Goal: Information Seeking & Learning: Learn about a topic

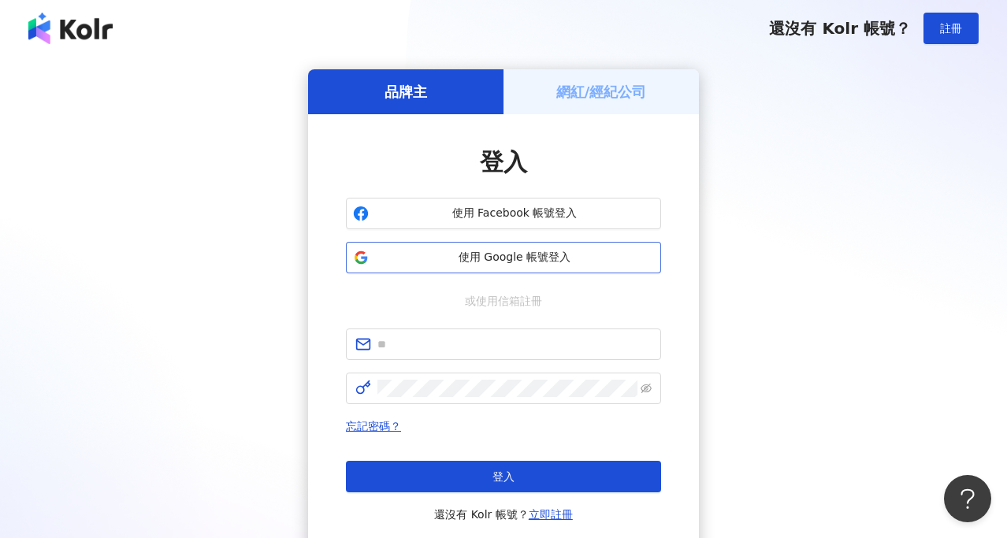
click at [514, 264] on span "使用 Google 帳號登入" at bounding box center [514, 258] width 279 height 16
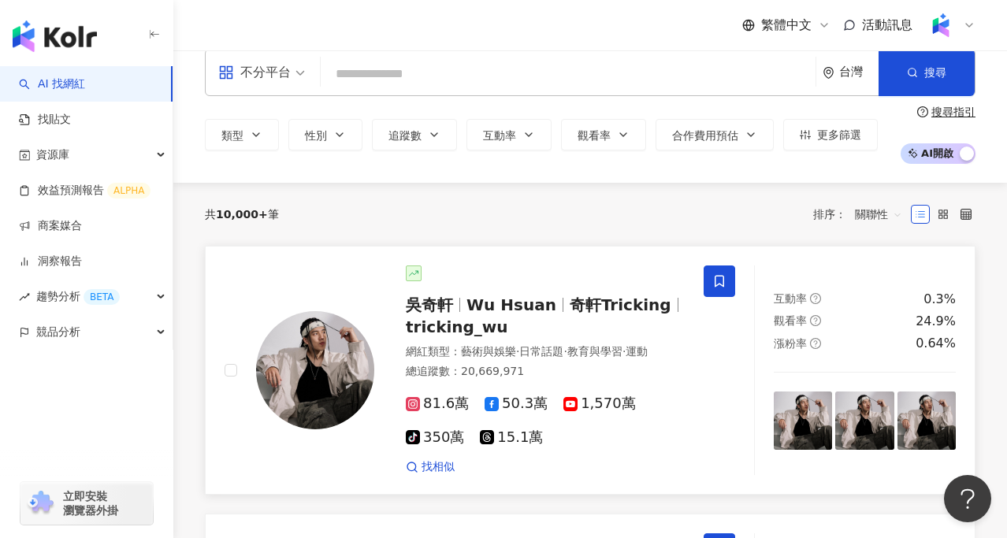
scroll to position [21, 0]
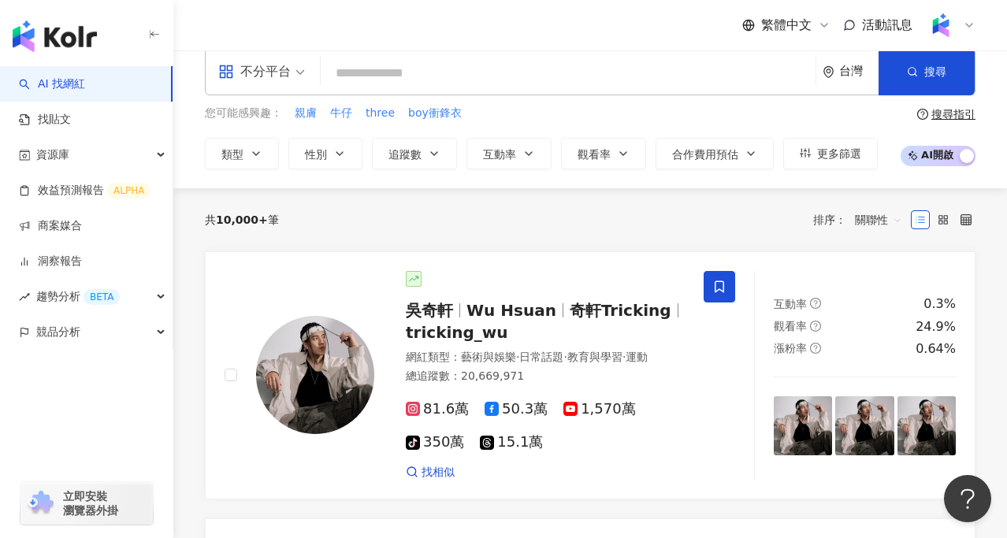
click at [388, 62] on input "search" at bounding box center [568, 73] width 482 height 30
click at [116, 325] on div "競品分析" at bounding box center [86, 331] width 173 height 35
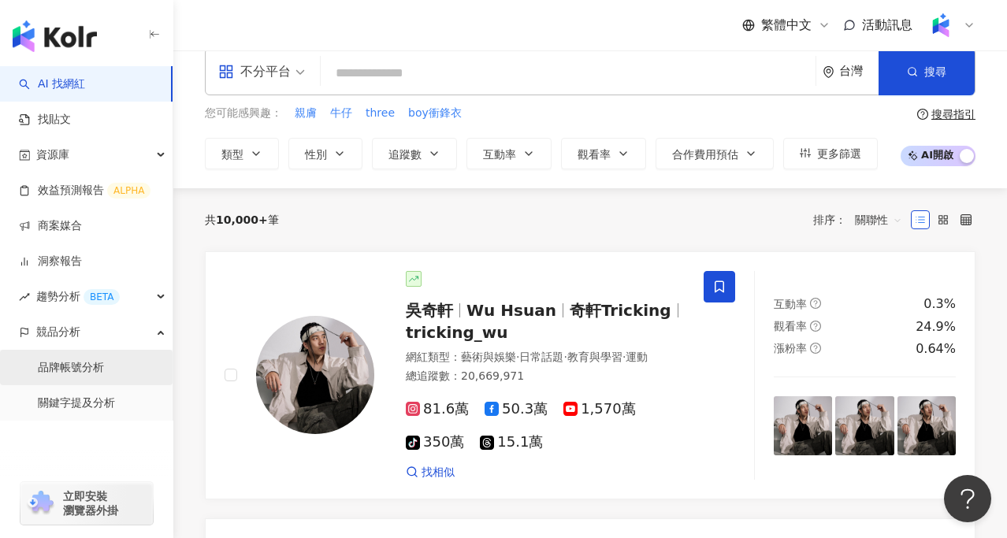
click at [104, 374] on link "品牌帳號分析" at bounding box center [71, 368] width 66 height 16
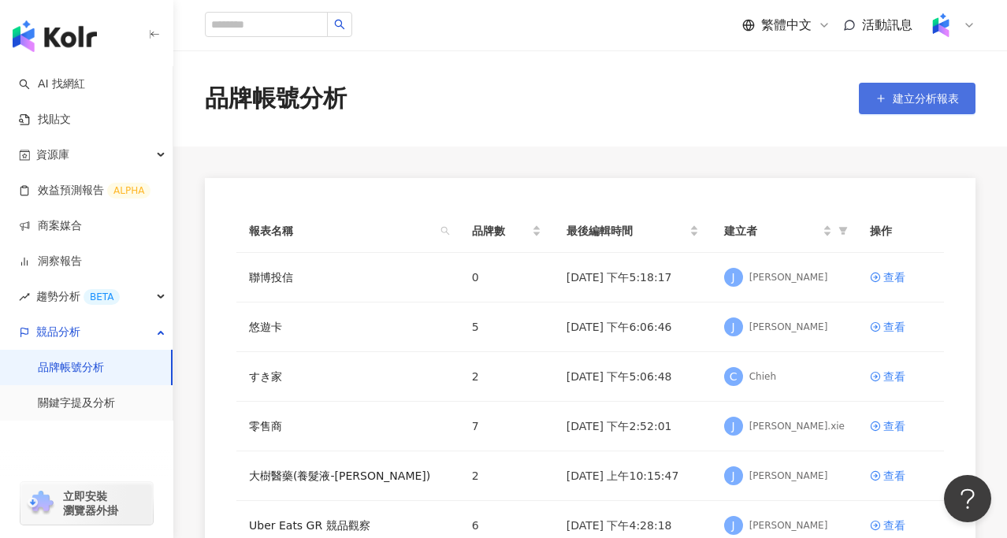
click at [943, 106] on button "建立分析報表" at bounding box center [917, 99] width 117 height 32
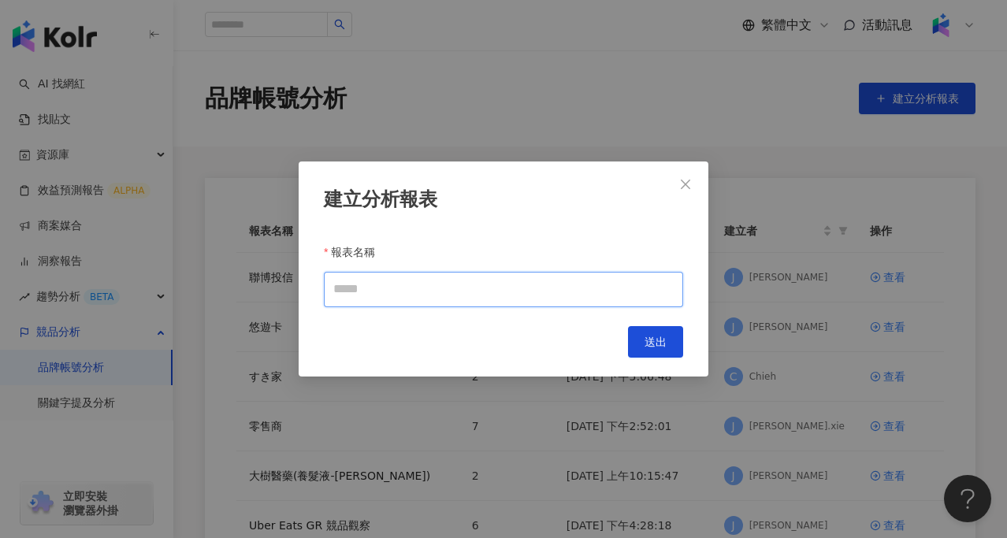
click at [551, 292] on input "報表名稱" at bounding box center [503, 289] width 359 height 35
type input "*"
type input "***"
click at [663, 346] on span "送出" at bounding box center [656, 342] width 22 height 13
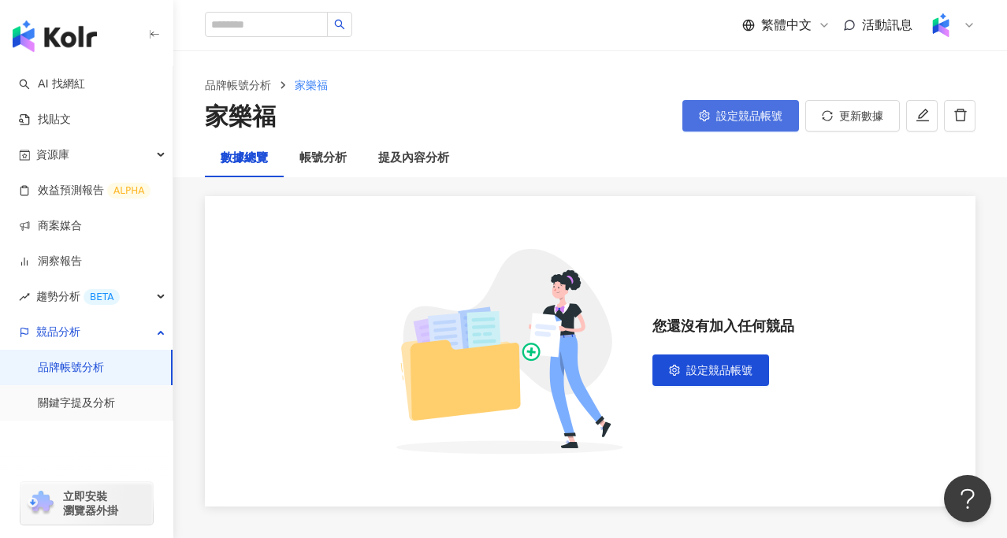
click at [749, 106] on button "設定競品帳號" at bounding box center [741, 116] width 117 height 32
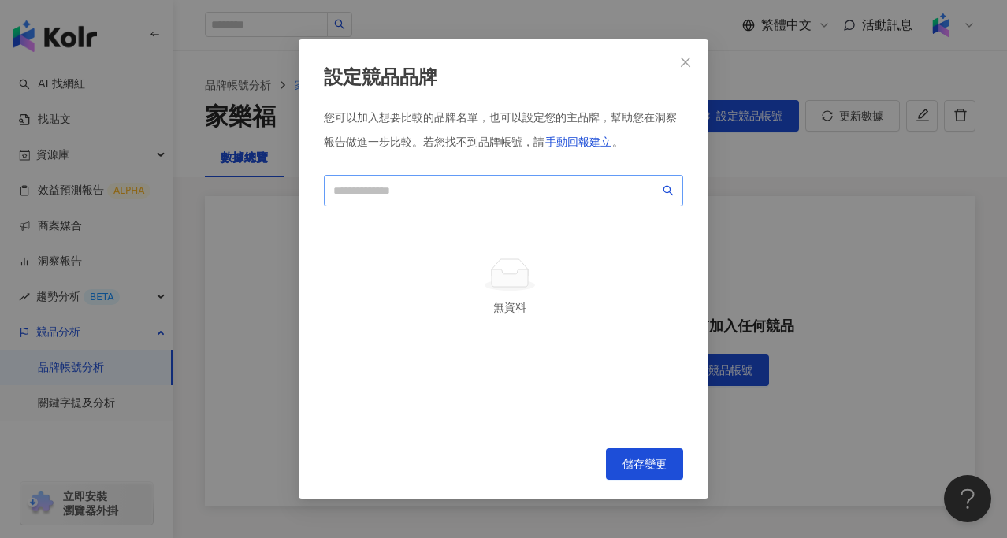
click at [489, 180] on span at bounding box center [503, 191] width 359 height 32
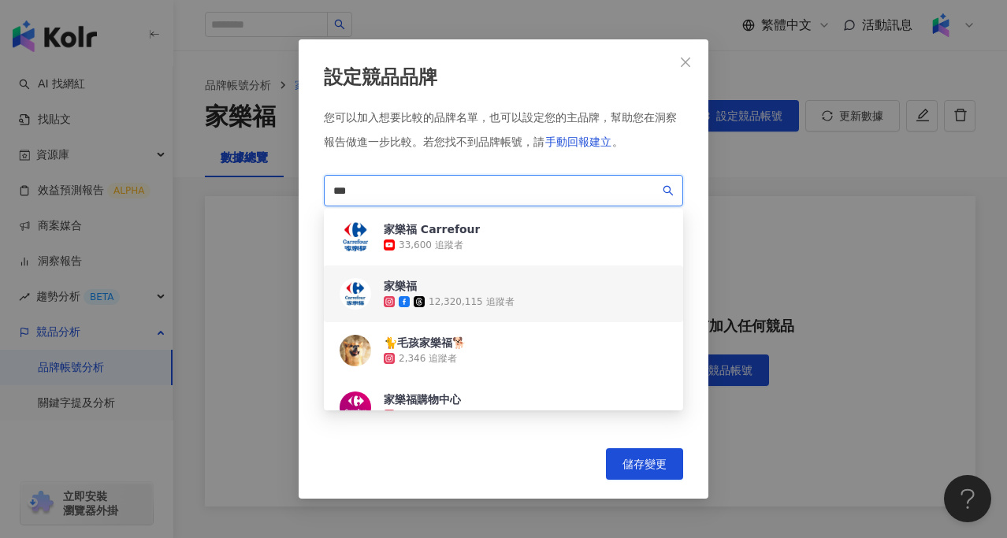
click at [511, 298] on div "家樂福 12,320,115 追蹤者" at bounding box center [503, 294] width 359 height 57
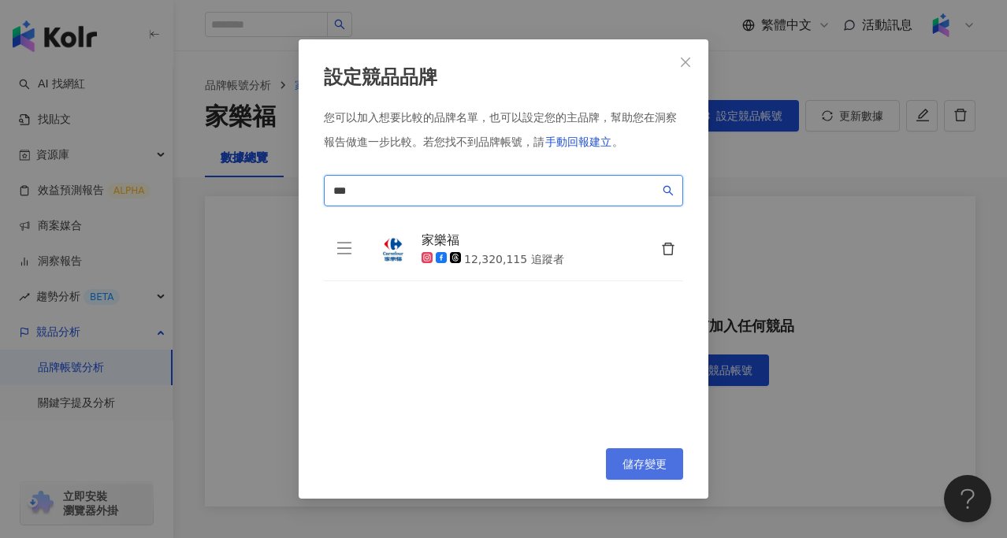
type input "***"
click at [660, 456] on button "儲存變更" at bounding box center [644, 464] width 77 height 32
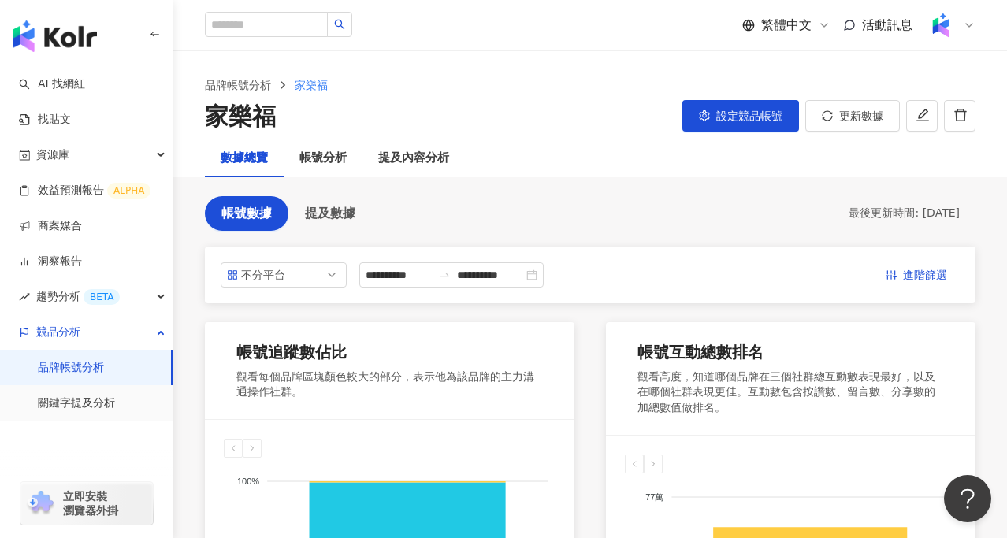
scroll to position [139, 0]
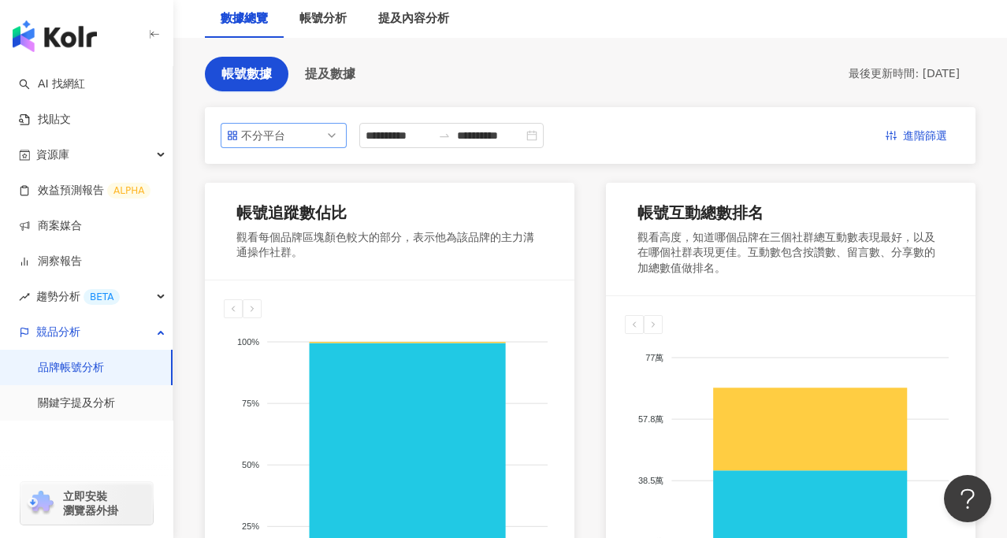
click at [304, 128] on span "不分平台" at bounding box center [283, 136] width 113 height 24
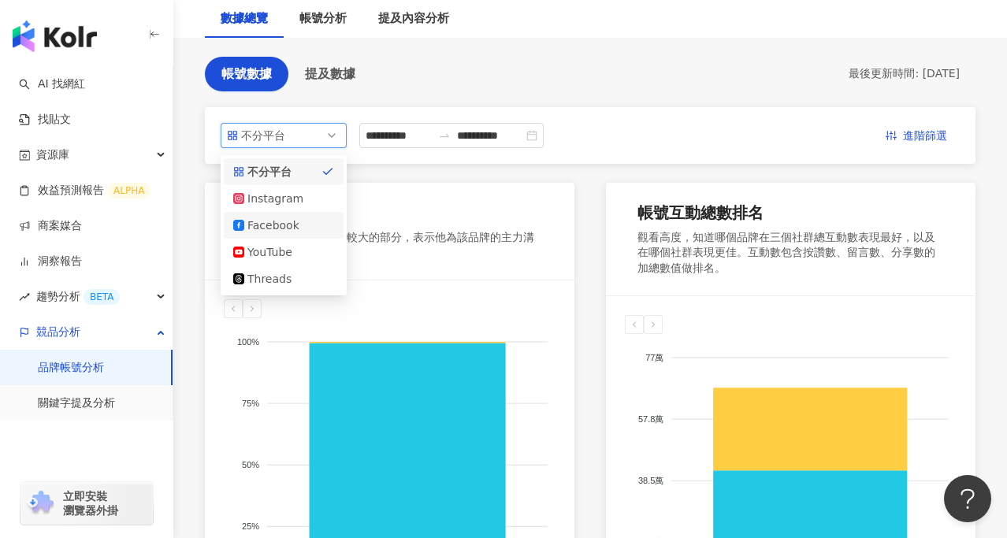
click at [295, 220] on div "Facebook" at bounding box center [272, 225] width 51 height 17
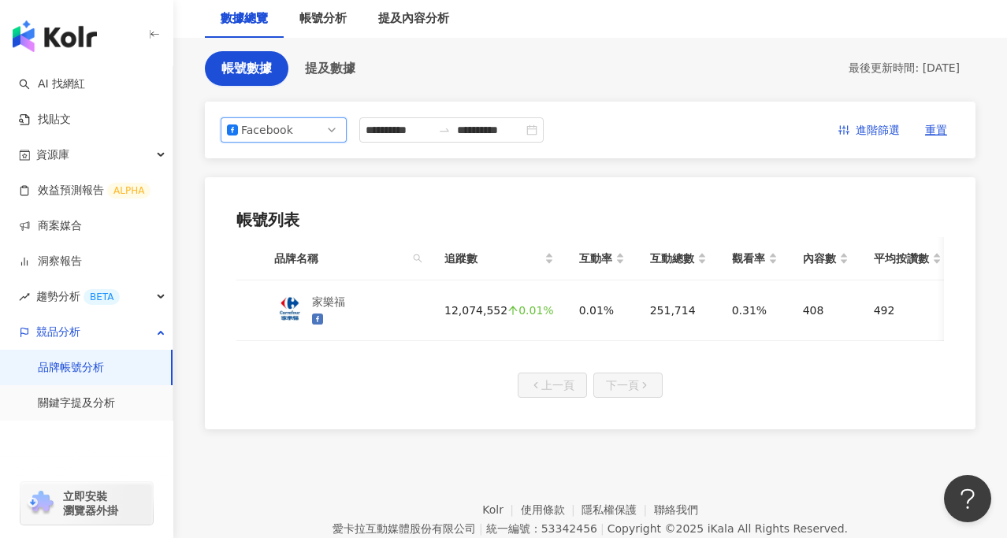
scroll to position [149, 0]
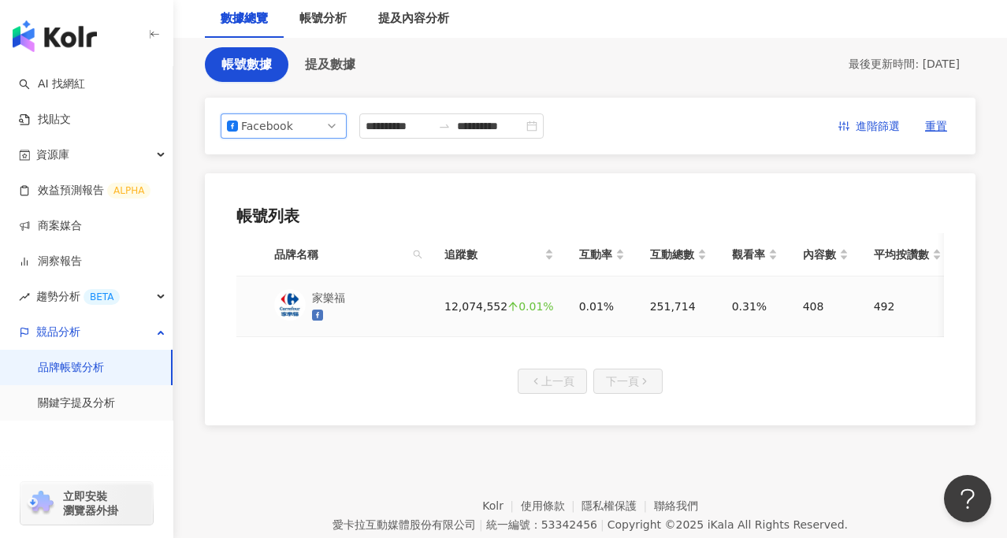
click at [608, 309] on div "0.01%" at bounding box center [602, 306] width 46 height 17
click at [380, 311] on div "家樂福" at bounding box center [346, 306] width 145 height 35
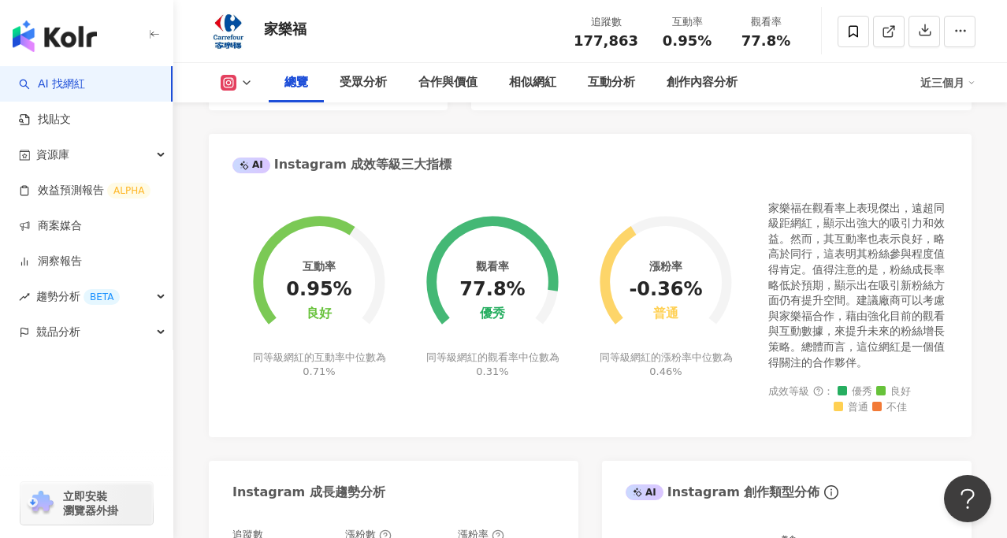
scroll to position [571, 0]
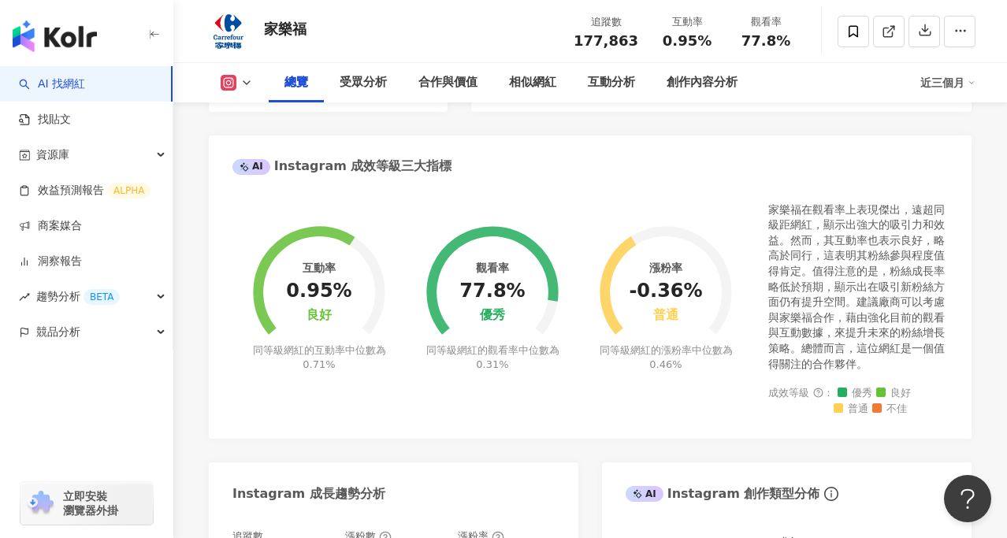
click at [255, 86] on button at bounding box center [237, 83] width 64 height 16
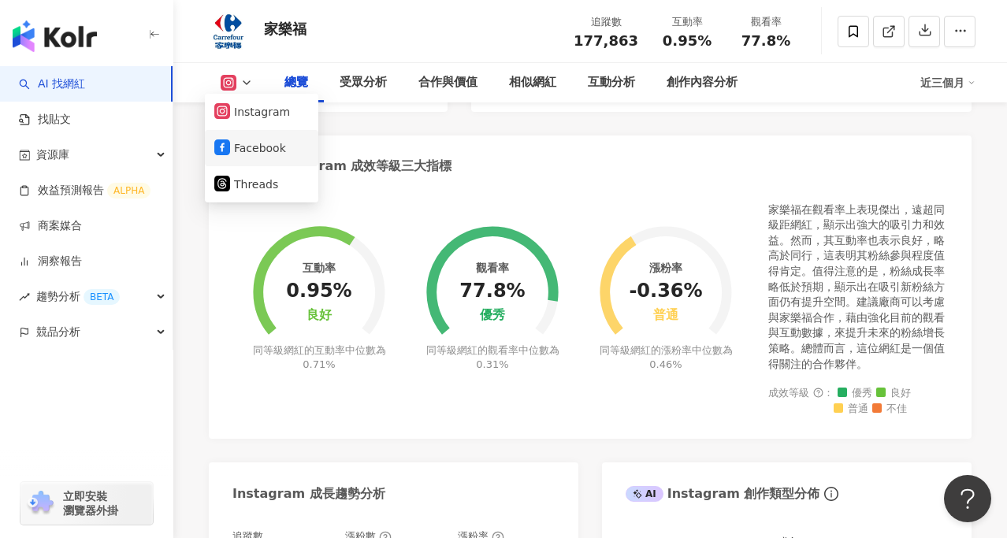
click at [259, 148] on button "Facebook" at bounding box center [261, 148] width 95 height 22
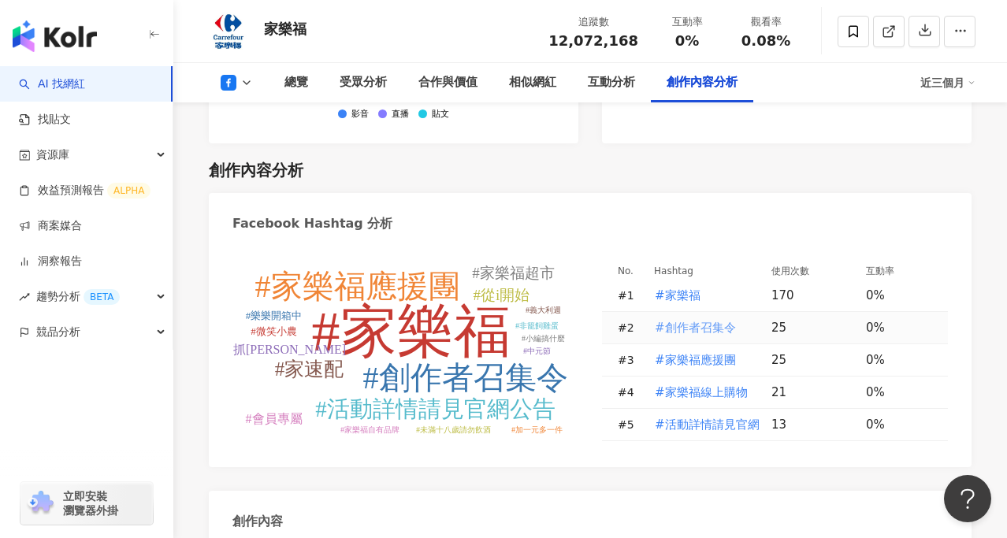
scroll to position [3863, 0]
click at [705, 351] on span "#家樂福應援團" at bounding box center [695, 359] width 81 height 17
type input "*******"
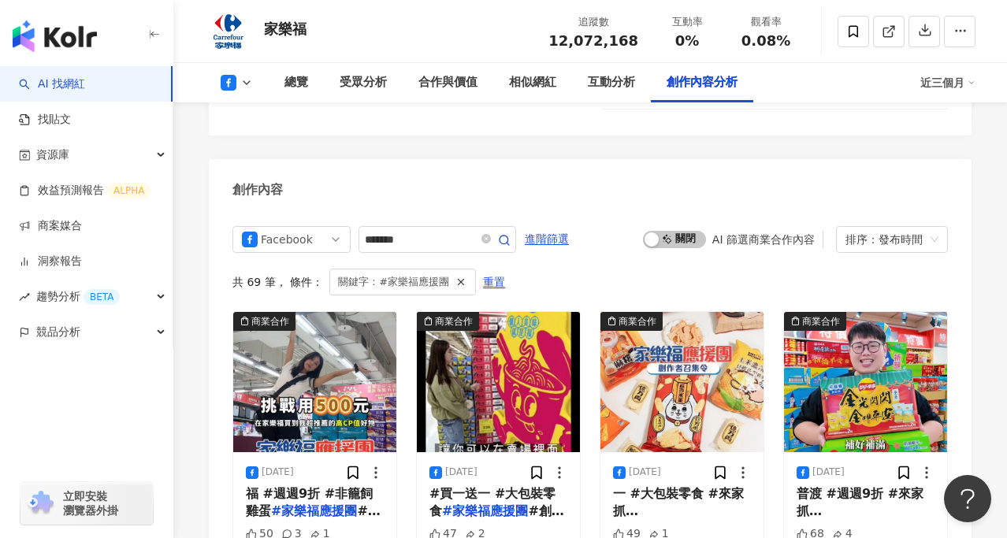
scroll to position [4189, 0]
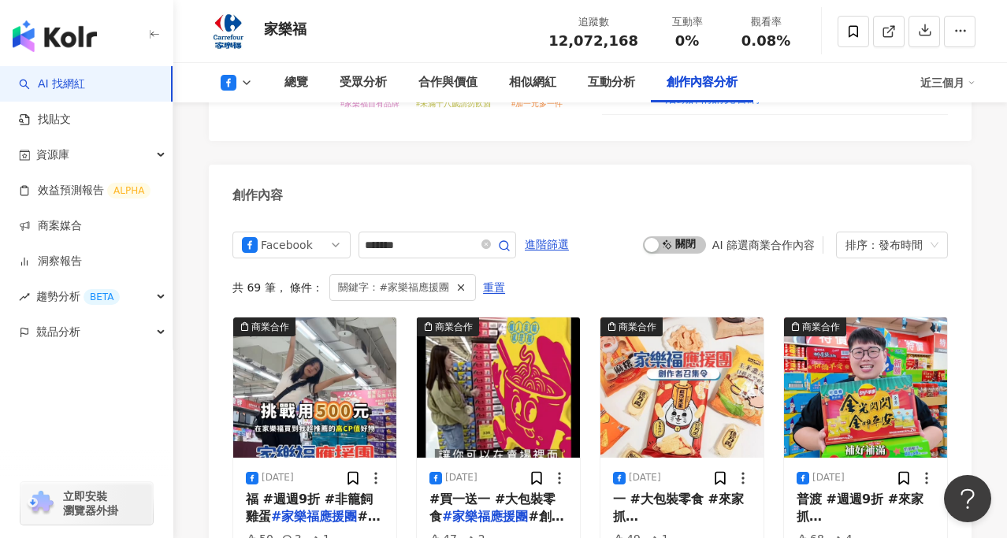
click at [245, 82] on icon at bounding box center [246, 82] width 13 height 13
click at [267, 114] on button "Instagram" at bounding box center [261, 112] width 95 height 22
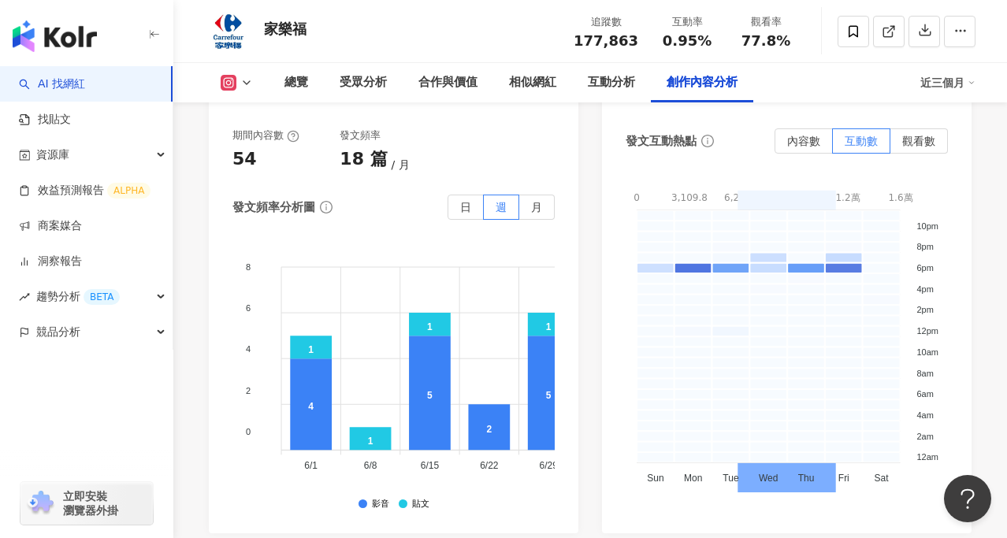
scroll to position [4912, 0]
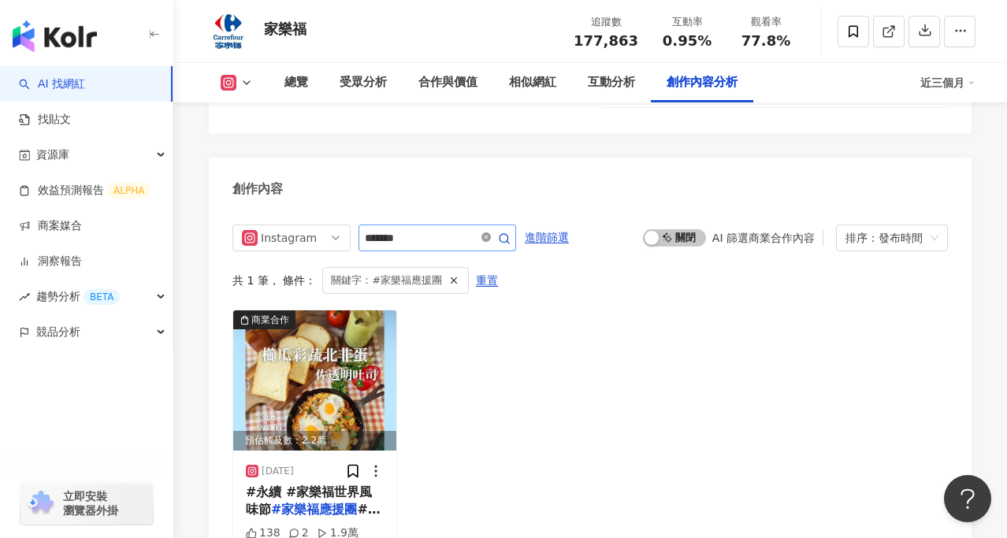
click at [491, 232] on icon "close-circle" at bounding box center [486, 236] width 9 height 9
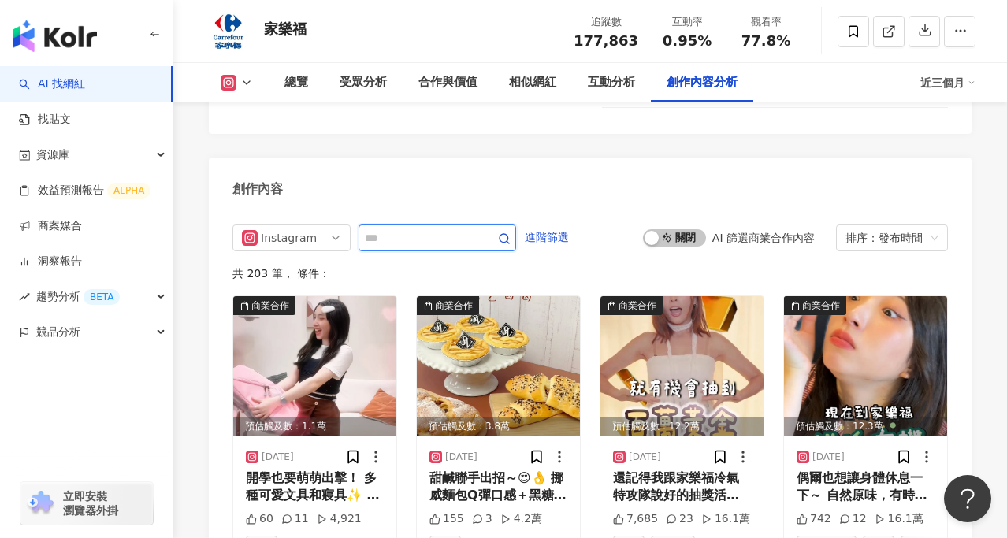
scroll to position [4922, 0]
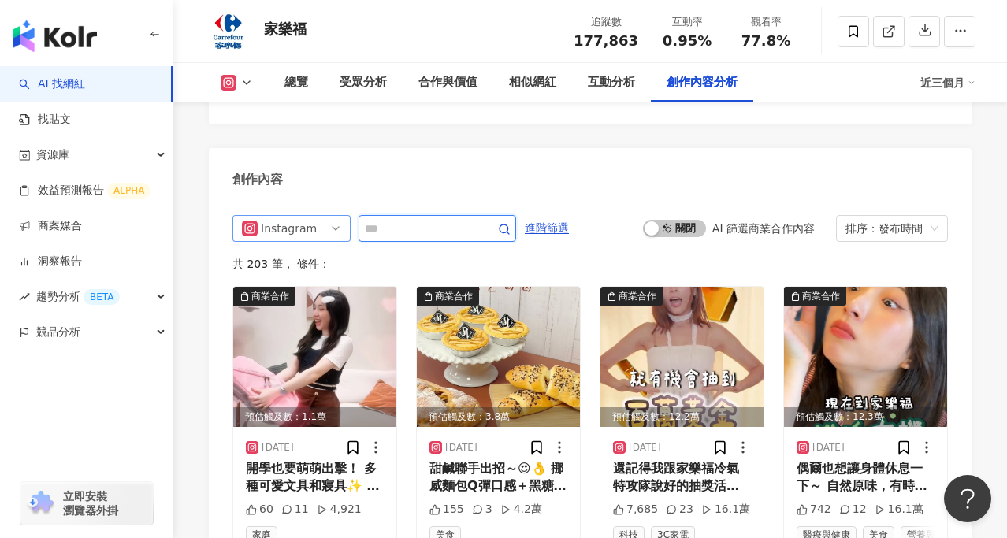
click at [327, 216] on span "Instagram" at bounding box center [291, 228] width 99 height 25
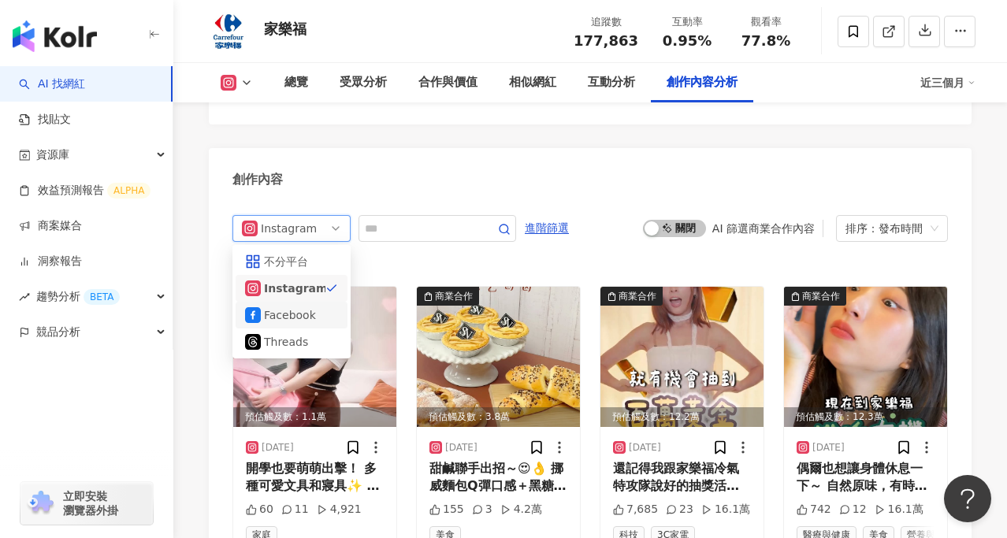
click at [314, 307] on div "Facebook" at bounding box center [289, 315] width 51 height 17
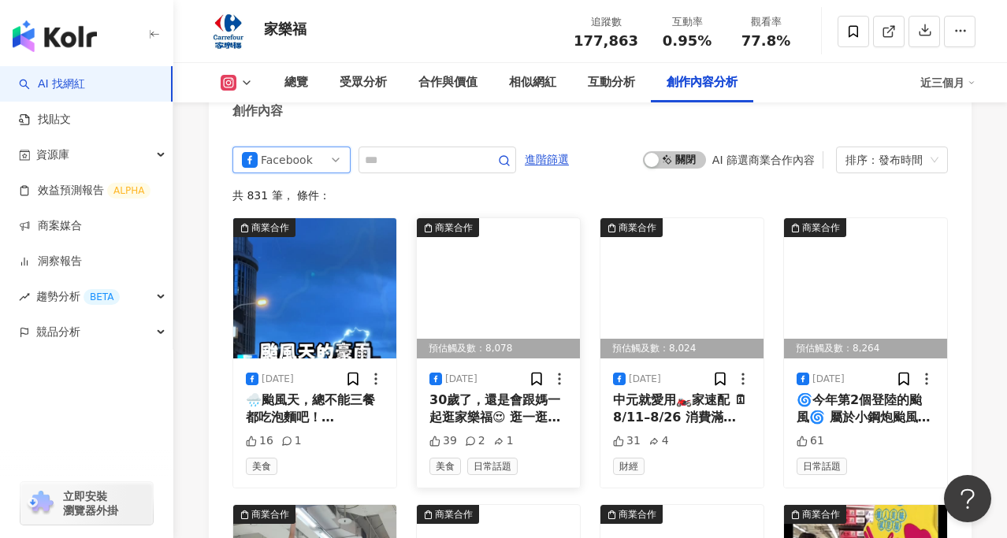
scroll to position [5029, 0]
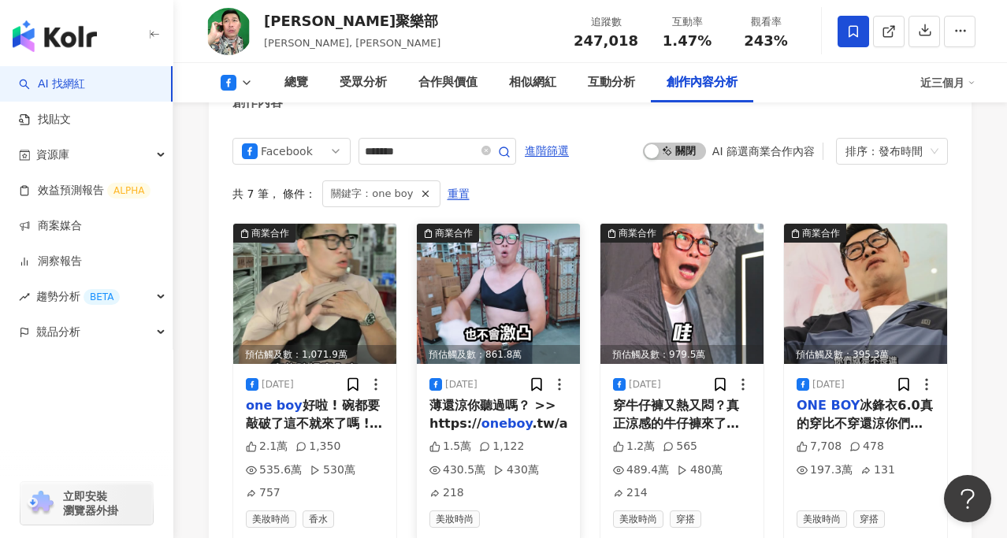
scroll to position [4350, 0]
